Goal: Task Accomplishment & Management: Use online tool/utility

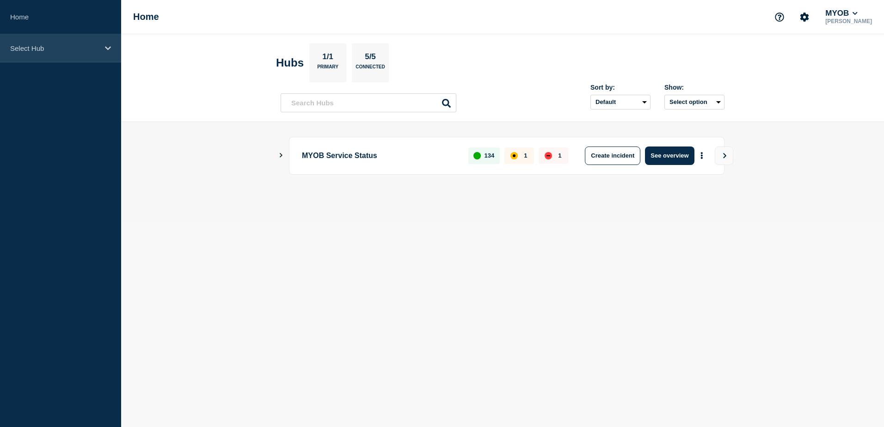
click at [103, 48] on div "Select Hub" at bounding box center [60, 48] width 121 height 28
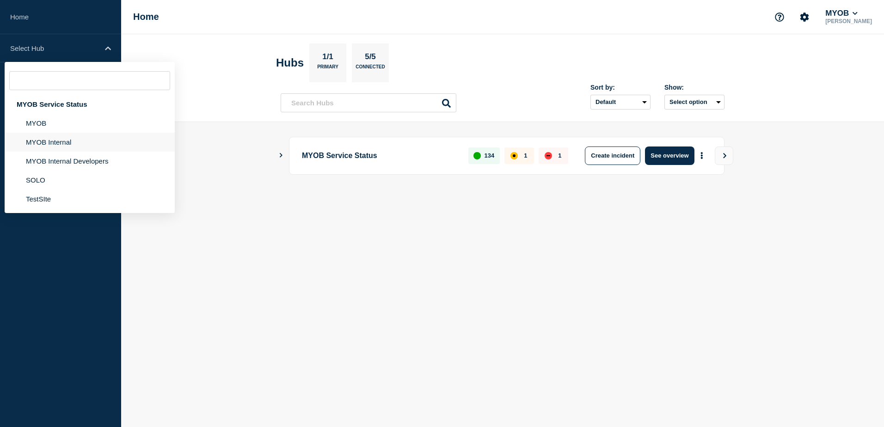
click at [75, 152] on li "MYOB Internal" at bounding box center [90, 161] width 170 height 19
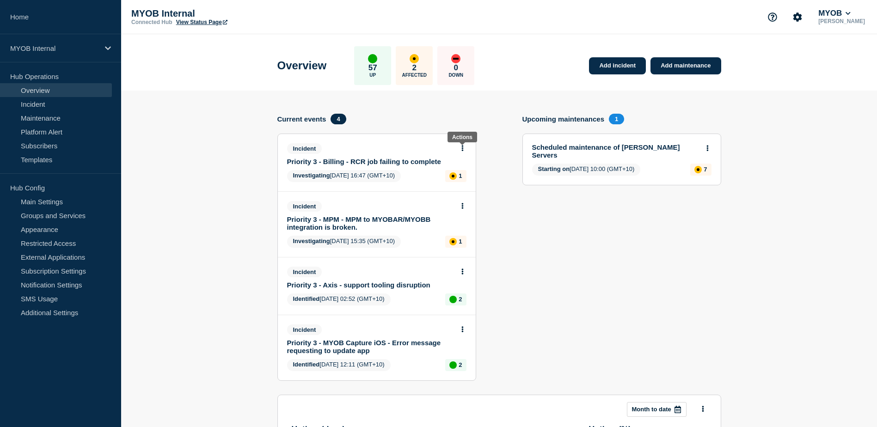
click at [461, 149] on icon at bounding box center [462, 148] width 2 height 6
click at [479, 183] on link "Update incident" at bounding box center [462, 182] width 45 height 7
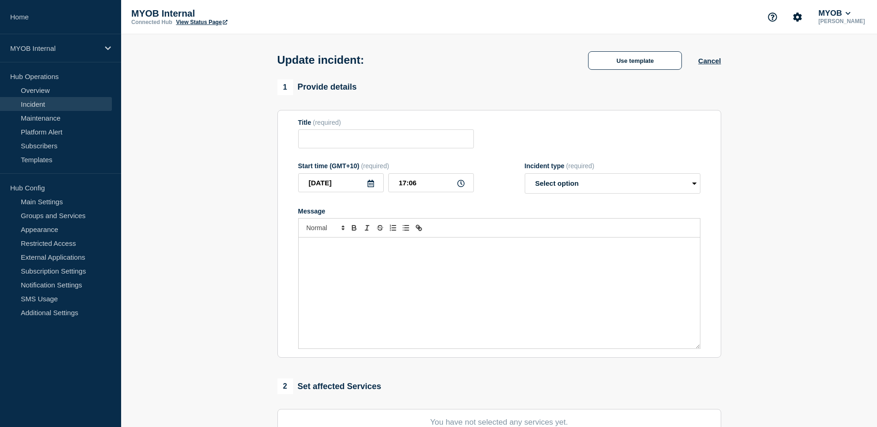
type input "Priority 3 - Billing - RCR job failing to complete"
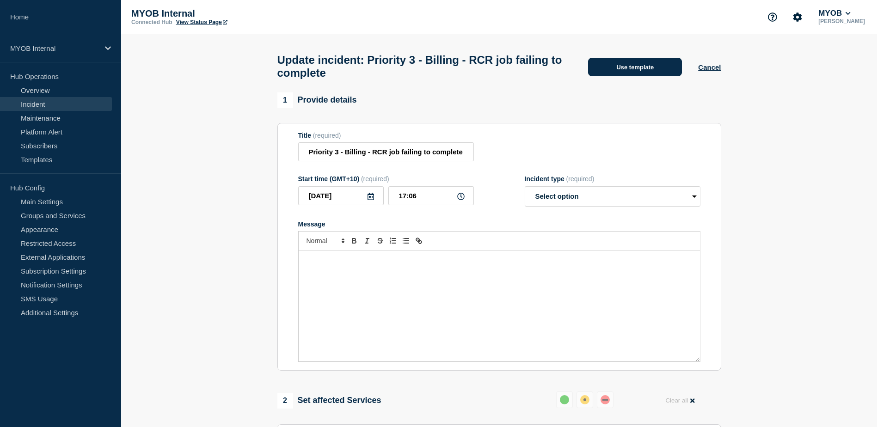
click at [628, 74] on button "Use template" at bounding box center [635, 67] width 94 height 18
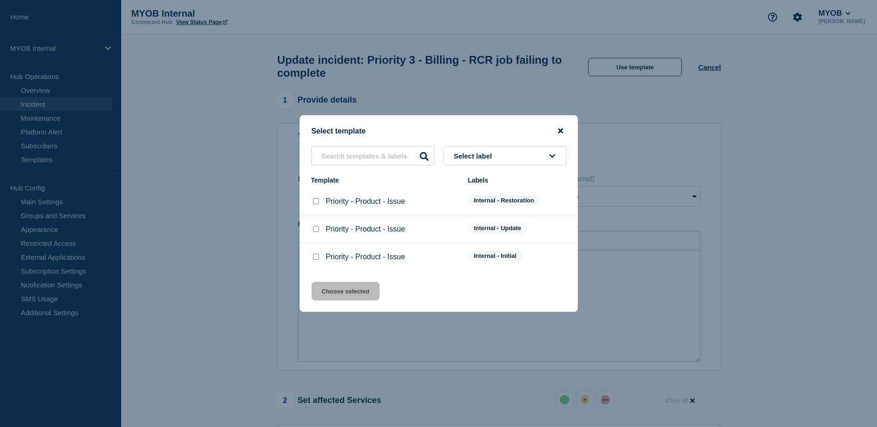
click at [562, 131] on icon "close button" at bounding box center [560, 131] width 5 height 5
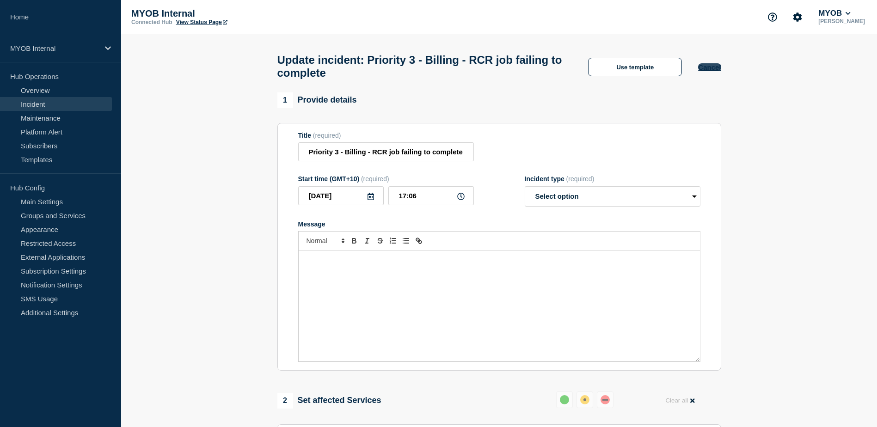
click at [708, 68] on button "Cancel" at bounding box center [709, 67] width 23 height 8
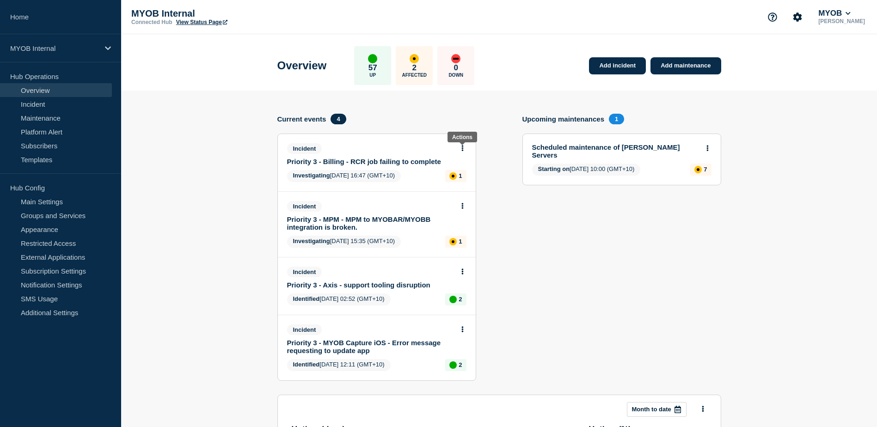
click at [461, 148] on icon at bounding box center [462, 148] width 2 height 6
click at [466, 185] on link "Update incident" at bounding box center [462, 182] width 45 height 7
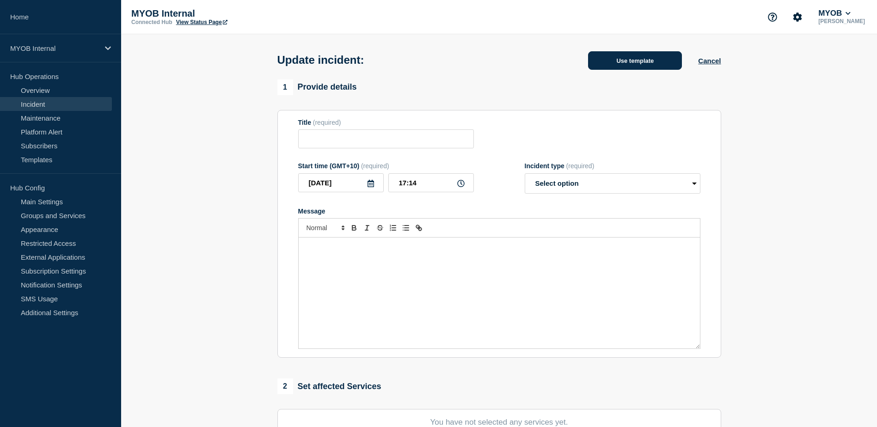
type input "Priority 3 - Billing - RCR job failing to complete"
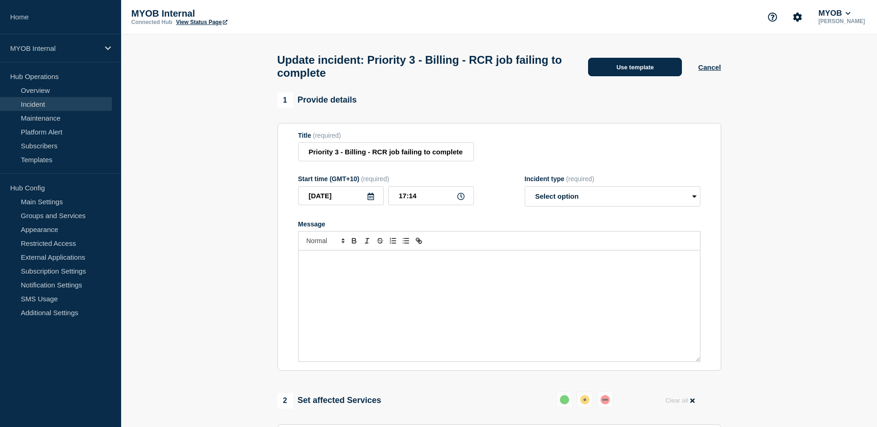
click at [649, 63] on button "Use template" at bounding box center [635, 67] width 94 height 18
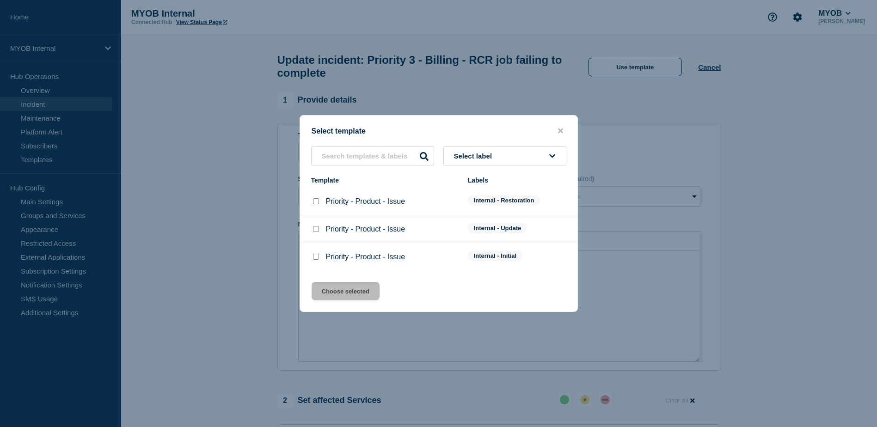
click at [315, 203] on input "Priority - Product - Issue checkbox" at bounding box center [316, 201] width 6 height 6
checkbox input "true"
click at [362, 288] on button "Choose selected" at bounding box center [346, 291] width 68 height 18
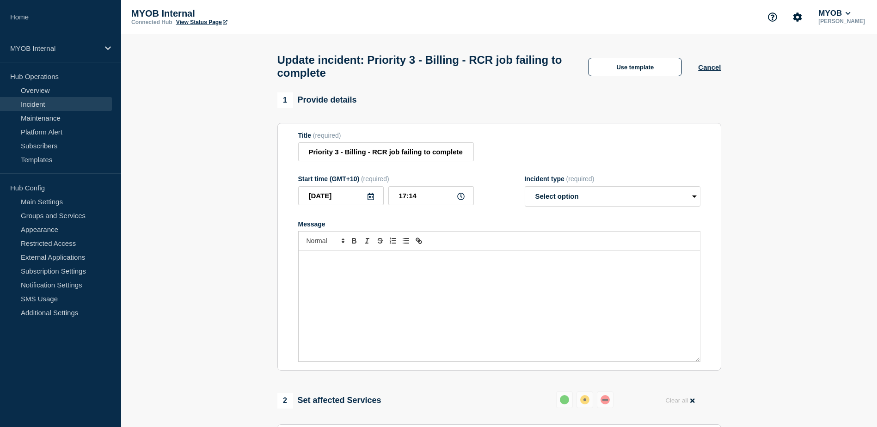
select select "resolved"
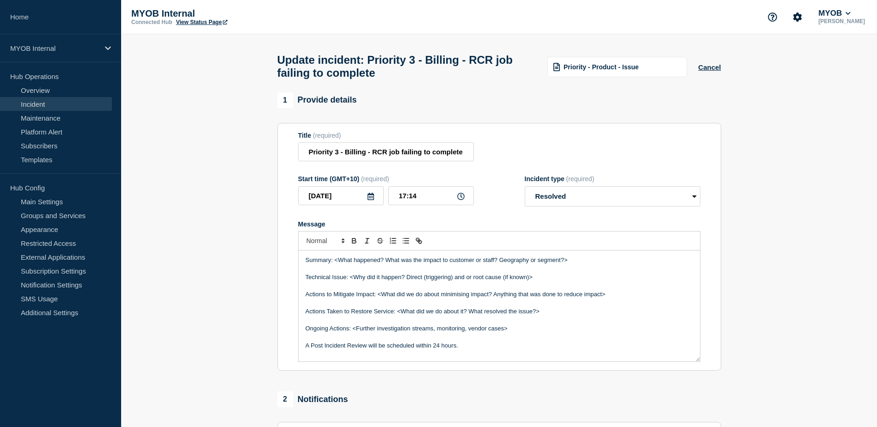
drag, startPoint x: 585, startPoint y: 263, endPoint x: 336, endPoint y: 263, distance: 249.2
click at [336, 263] on p "Summary: <What happened? What was the impact to customer or staff? Geography or…" at bounding box center [499, 260] width 387 height 8
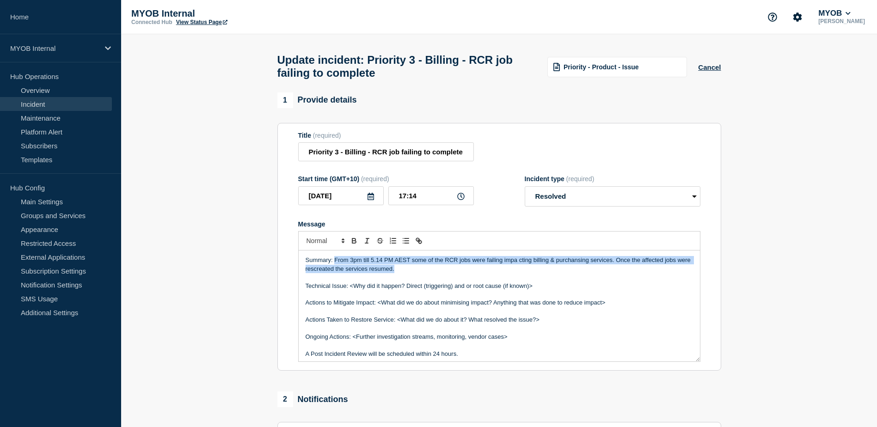
drag, startPoint x: 441, startPoint y: 275, endPoint x: 334, endPoint y: 262, distance: 107.1
click at [334, 262] on p "Summary: From 3pm till 5.14 PM AEST some of the RCR jobs were failing impa ctin…" at bounding box center [499, 264] width 387 height 17
copy p "From 3pm till 5.14 PM AEST some of the RCR jobs were failing impa cting billing…"
drag, startPoint x: 428, startPoint y: 273, endPoint x: 334, endPoint y: 263, distance: 94.5
click at [334, 263] on p "Summary: From 3pm till 5.14 PM AEST some of the RCR jobs were failing impa ctin…" at bounding box center [499, 264] width 387 height 17
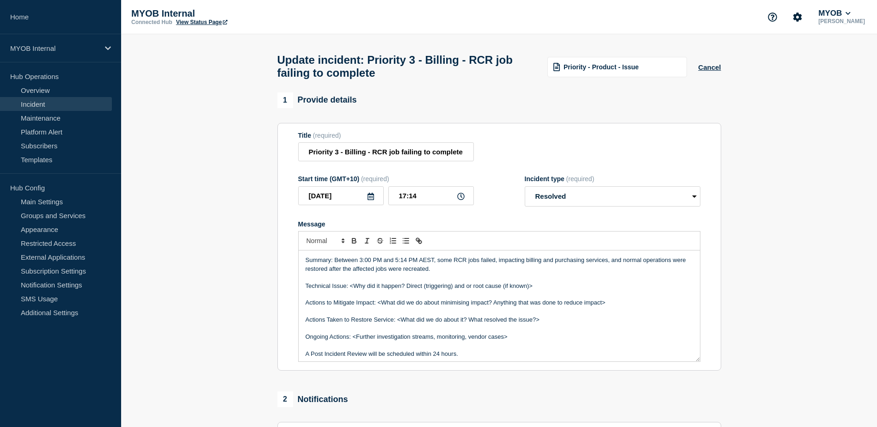
drag, startPoint x: 538, startPoint y: 292, endPoint x: 350, endPoint y: 289, distance: 188.7
click at [350, 289] on p "Technical Issue: <Why did it happen? Direct (triggering) and or root cause (if …" at bounding box center [499, 286] width 387 height 8
drag, startPoint x: 618, startPoint y: 304, endPoint x: 294, endPoint y: 304, distance: 324.1
click at [294, 304] on section "Title (required) Priority 3 - Billing - RCR job failing to complete Start time …" at bounding box center [499, 247] width 444 height 248
drag, startPoint x: 546, startPoint y: 306, endPoint x: 397, endPoint y: 304, distance: 149.4
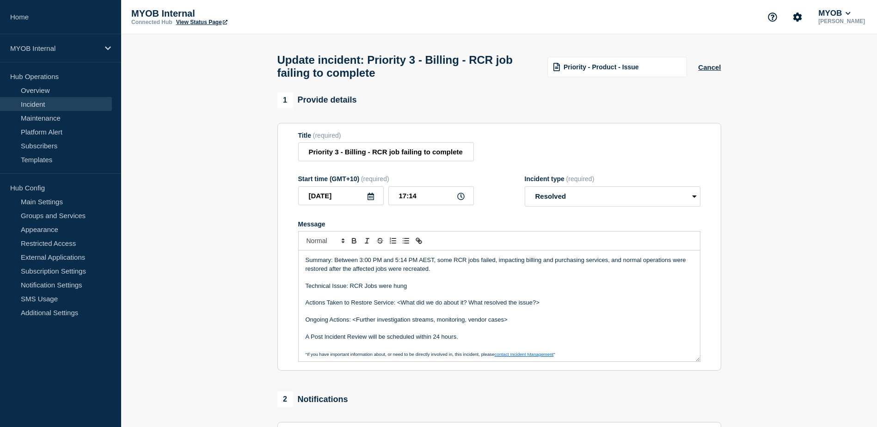
click at [397, 304] on p "Actions Taken to Restore Service: <What did we do about it? What resolved the i…" at bounding box center [499, 303] width 387 height 8
drag, startPoint x: 520, startPoint y: 326, endPoint x: 353, endPoint y: 322, distance: 167.4
click at [353, 322] on p "Ongoing Actions: <Further investigation streams, monitoring, vendor cases>" at bounding box center [499, 320] width 387 height 8
drag, startPoint x: 474, startPoint y: 339, endPoint x: 313, endPoint y: 337, distance: 161.4
click at [313, 337] on div "Summary: Between 3:00 PM and 5:14 PM AEST, some RCR jobs failed, impacting bill…" at bounding box center [499, 306] width 401 height 111
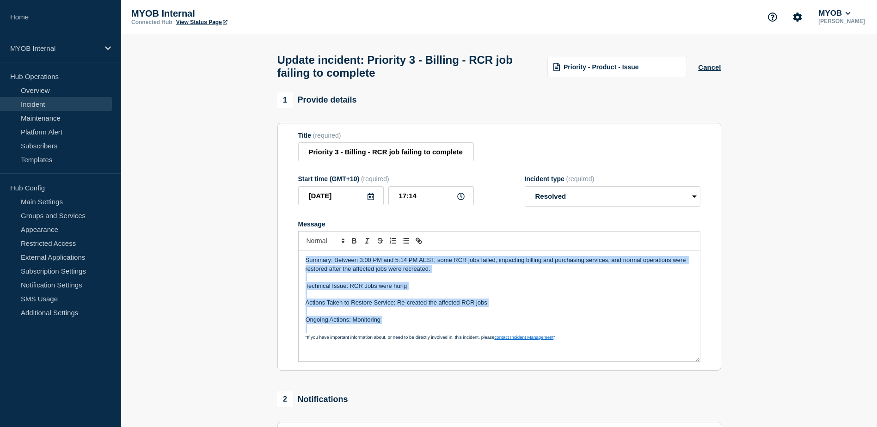
drag, startPoint x: 406, startPoint y: 329, endPoint x: 284, endPoint y: 258, distance: 140.8
click at [284, 258] on section "Title (required) Priority 3 - Billing - RCR job failing to complete Start time …" at bounding box center [499, 247] width 444 height 248
copy div "Summary: Between 3:00 PM and 5:14 PM AEST, some RCR jobs failed, impacting bill…"
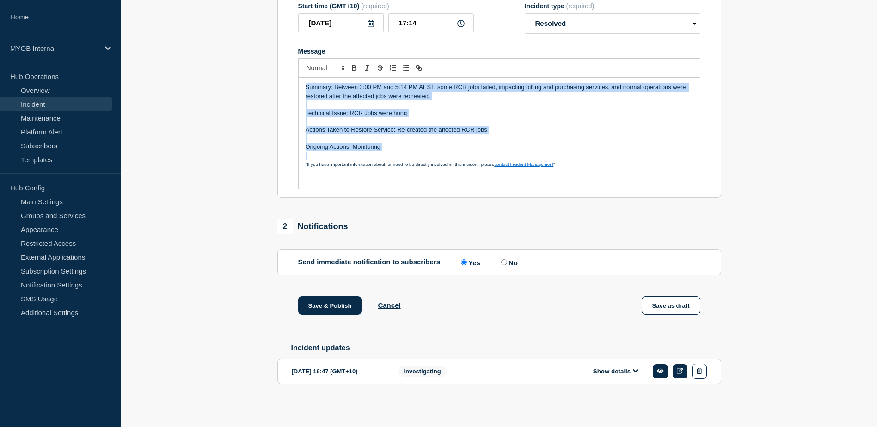
scroll to position [180, 0]
click at [340, 303] on button "Save & Publish" at bounding box center [330, 305] width 64 height 18
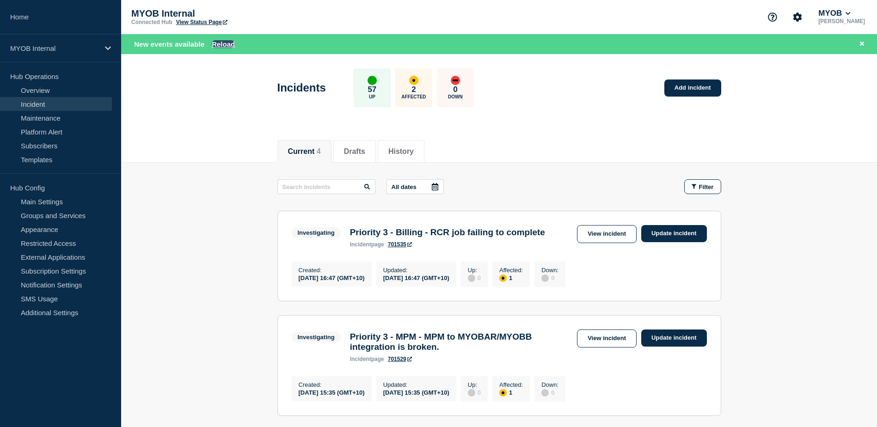
click at [224, 47] on button "Reload" at bounding box center [223, 44] width 23 height 8
